Goal: Task Accomplishment & Management: Complete application form

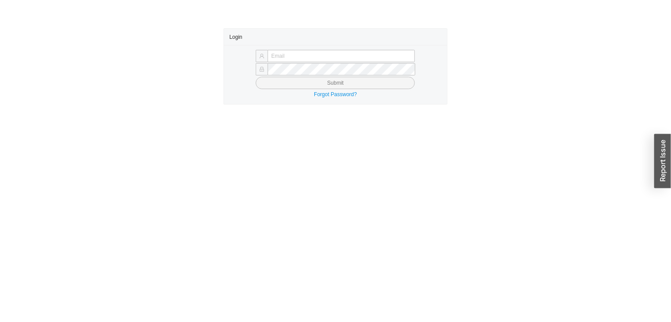
type input "[PERSON_NAME][EMAIL_ADDRESS][DOMAIN_NAME]"
click at [374, 83] on button "Submit" at bounding box center [335, 83] width 159 height 12
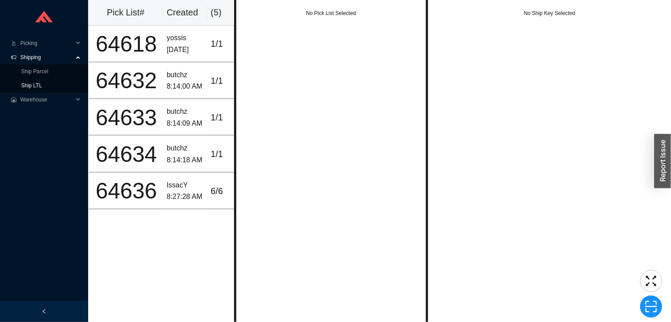
click at [42, 89] on link "Ship LTL" at bounding box center [31, 85] width 21 height 6
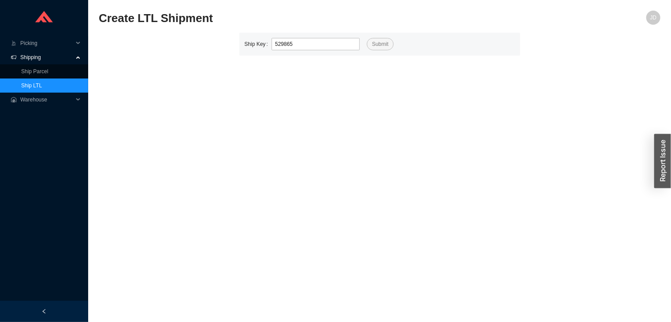
type input "529865"
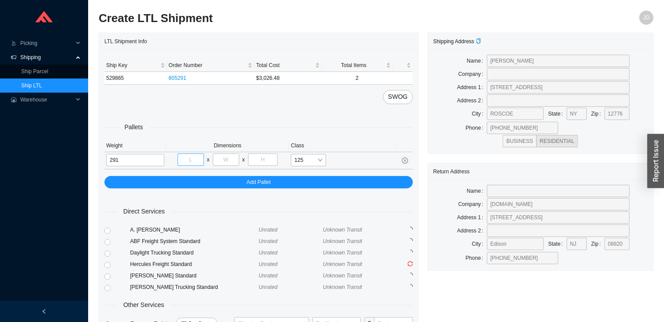
type input "291"
click at [191, 160] on input "tel" at bounding box center [191, 159] width 26 height 12
type input "35"
click at [226, 161] on input "tel" at bounding box center [226, 159] width 26 height 12
type input "70"
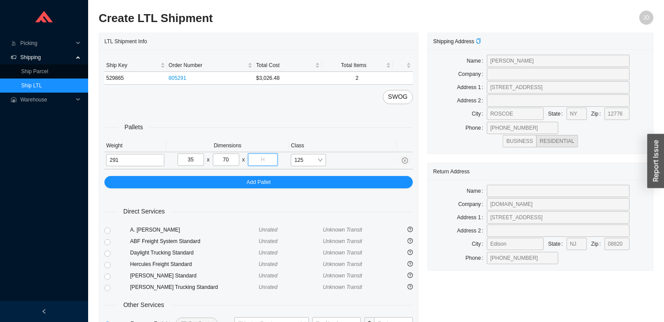
click at [262, 156] on input "tel" at bounding box center [263, 159] width 30 height 12
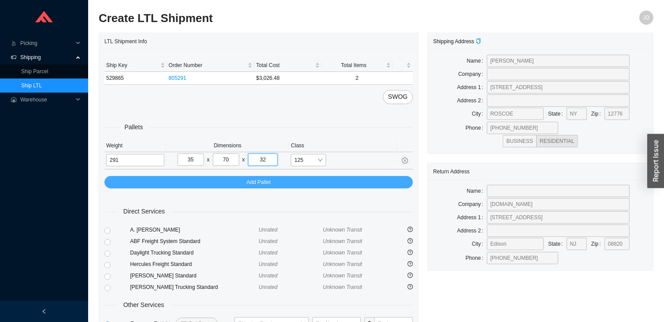
type input "32"
click at [287, 183] on button "Add Pallet" at bounding box center [258, 182] width 308 height 12
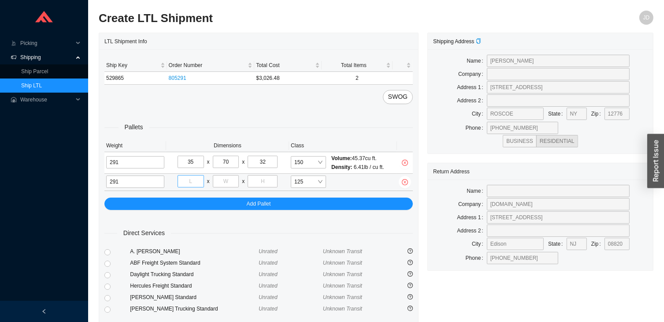
type input "291"
click at [187, 176] on input "tel" at bounding box center [191, 181] width 26 height 12
type input "35"
click at [227, 182] on input "tel" at bounding box center [226, 181] width 26 height 12
type input "70"
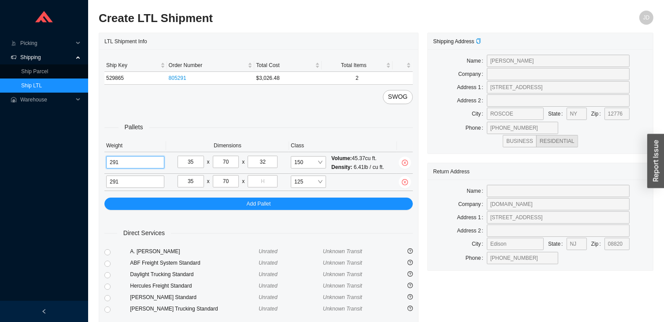
click at [142, 165] on input "291" at bounding box center [135, 162] width 58 height 12
type input "2"
type input "162"
click at [196, 161] on input "35" at bounding box center [191, 162] width 26 height 12
type input "3"
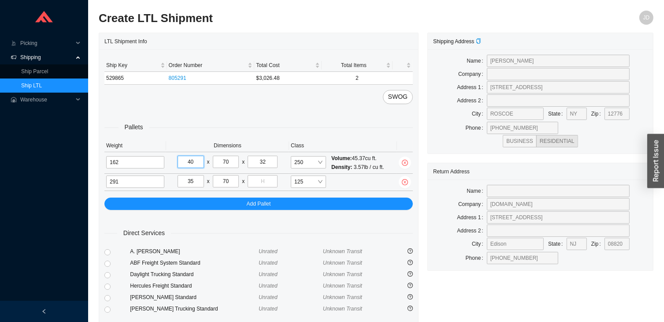
type input "40"
click at [234, 160] on input "70" at bounding box center [226, 162] width 26 height 12
type input "7"
type input "48"
click at [267, 160] on input "32" at bounding box center [263, 162] width 30 height 12
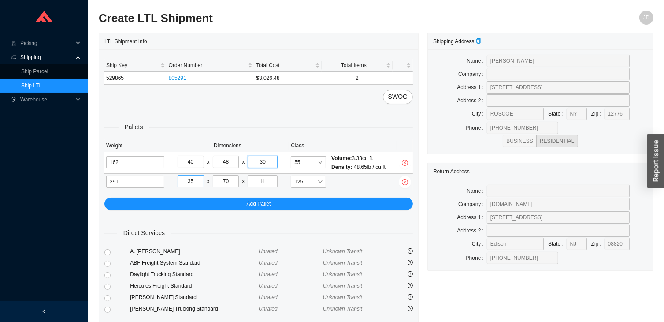
type input "30"
click at [266, 177] on input "tel" at bounding box center [263, 181] width 30 height 12
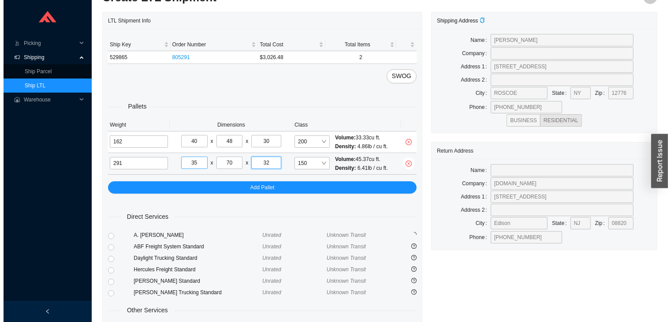
scroll to position [91, 0]
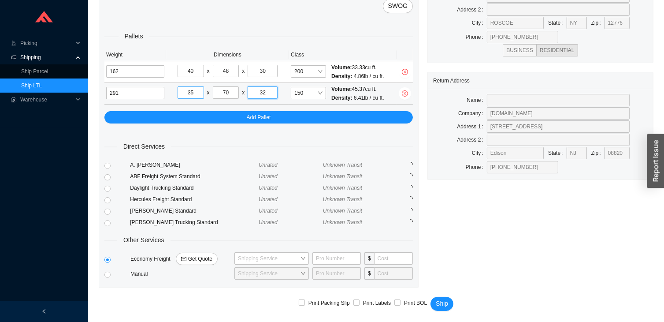
type input "32"
click at [197, 257] on span "Get Quote" at bounding box center [200, 258] width 24 height 9
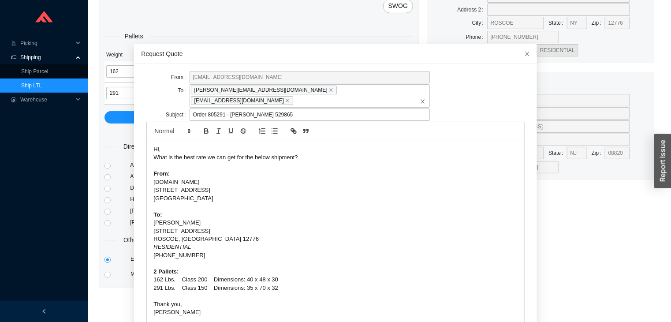
scroll to position [42, 0]
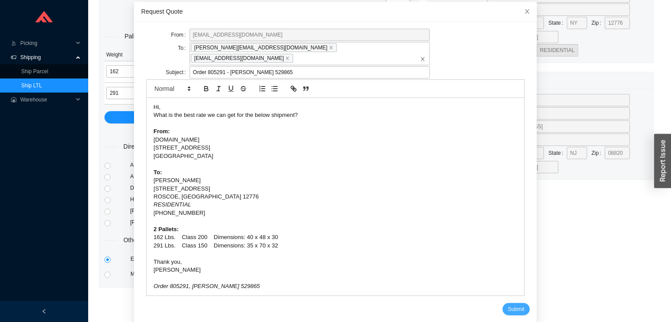
click at [509, 304] on button "Submit" at bounding box center [515, 309] width 27 height 12
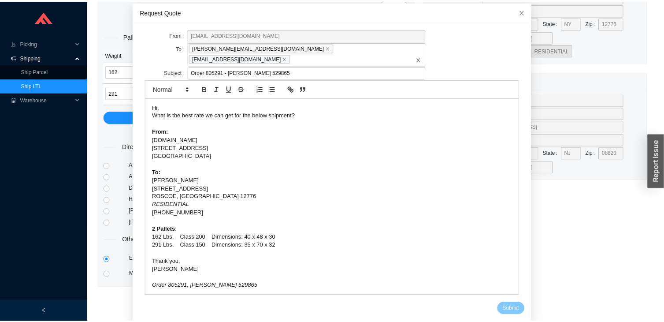
scroll to position [0, 0]
